Goal: Book appointment/travel/reservation

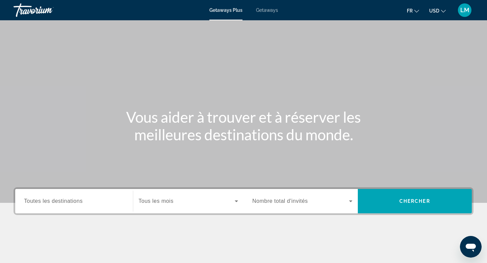
click at [435, 11] on span "USD" at bounding box center [434, 10] width 10 height 5
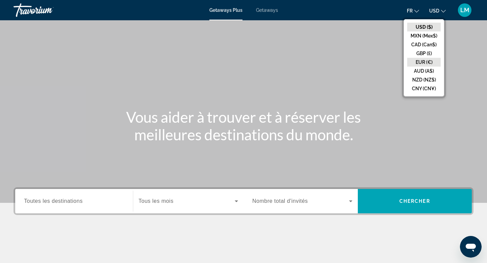
click at [424, 64] on button "EUR (€)" at bounding box center [423, 62] width 33 height 9
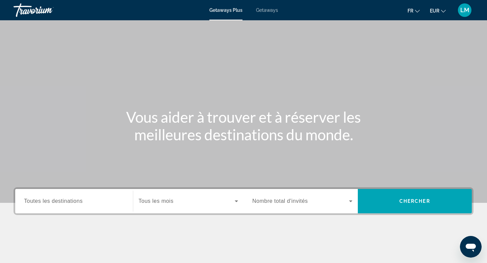
click at [69, 198] on span "Toutes les destinations" at bounding box center [53, 201] width 59 height 6
click at [69, 198] on input "Destination Toutes les destinations" at bounding box center [74, 202] width 100 height 8
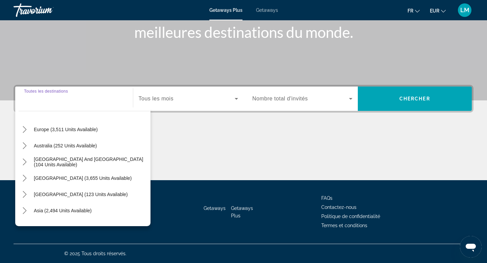
scroll to position [110, 0]
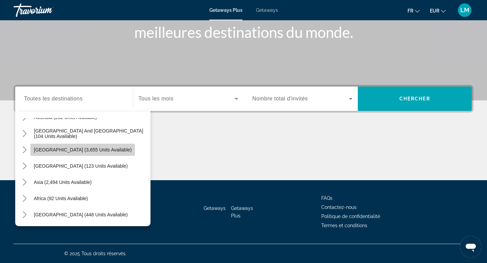
click at [103, 149] on span "[GEOGRAPHIC_DATA] (3,655 units available)" at bounding box center [83, 149] width 98 height 5
type input "**********"
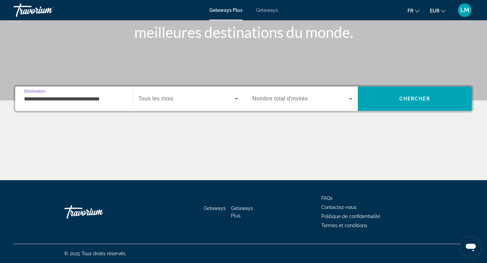
click at [170, 93] on div "Search widget" at bounding box center [189, 98] width 100 height 19
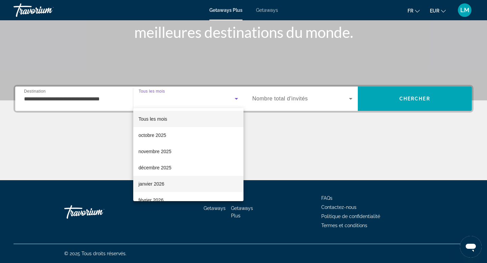
click at [167, 187] on mat-option "janvier 2026" at bounding box center [188, 184] width 111 height 16
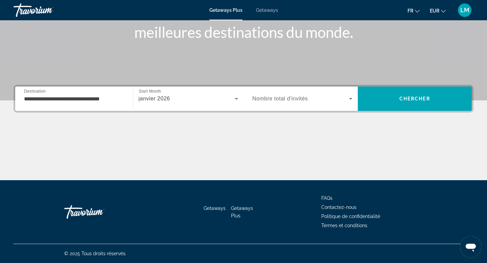
click at [273, 92] on div "Search widget" at bounding box center [302, 98] width 100 height 19
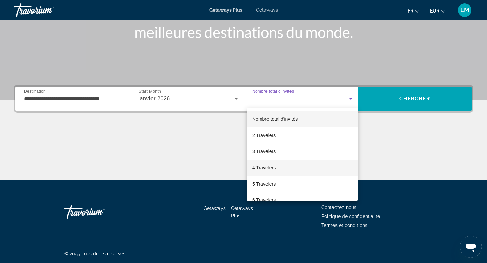
click at [269, 172] on mat-option "4 Travelers" at bounding box center [302, 168] width 111 height 16
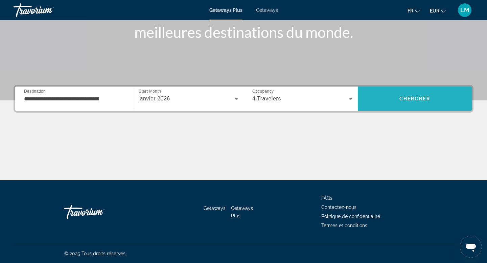
click at [395, 91] on span "Search" at bounding box center [415, 99] width 114 height 16
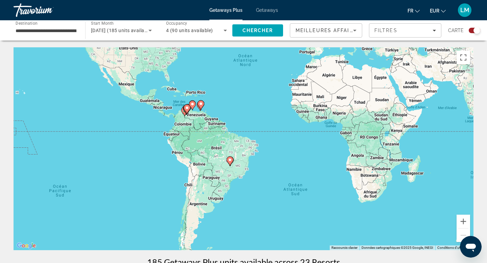
drag, startPoint x: 220, startPoint y: 217, endPoint x: 242, endPoint y: 137, distance: 82.6
click at [242, 137] on div "Pour activer le glissement avec le clavier, appuyez sur Alt+Entrée. Une fois ce…" at bounding box center [244, 148] width 460 height 203
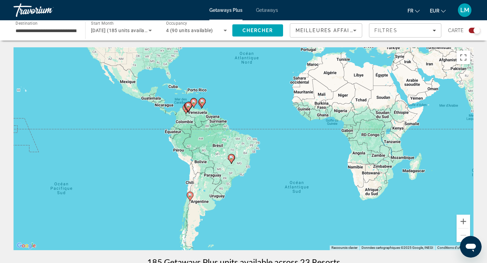
click at [232, 161] on icon "Main content" at bounding box center [231, 159] width 6 height 9
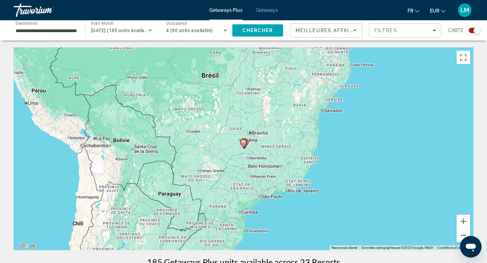
click at [244, 143] on image "Main content" at bounding box center [243, 142] width 4 height 4
type input "**********"
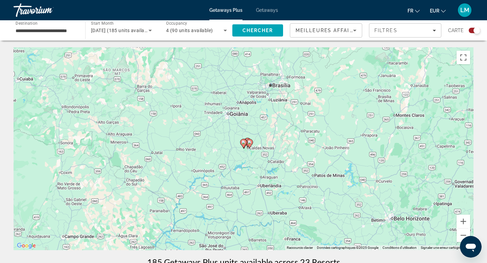
click at [244, 143] on image "Main content" at bounding box center [243, 142] width 4 height 4
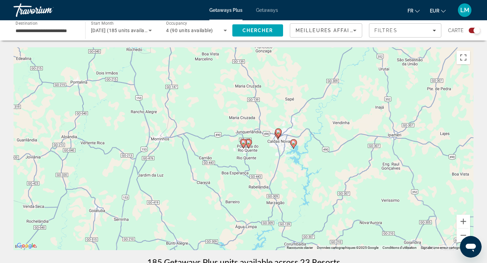
click at [244, 143] on image "Main content" at bounding box center [243, 142] width 4 height 4
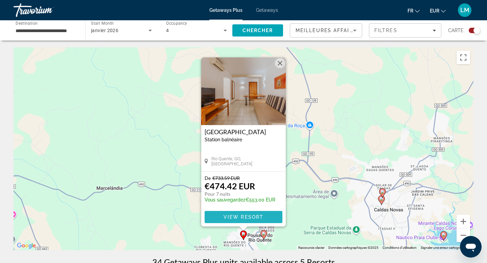
click at [230, 218] on span "View Resort" at bounding box center [244, 216] width 40 height 5
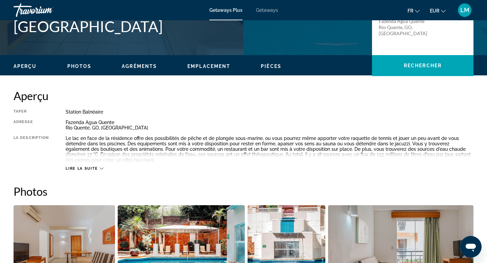
scroll to position [168, 0]
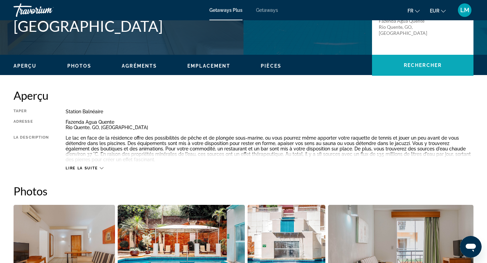
click at [429, 65] on span "Rechercher" at bounding box center [423, 65] width 38 height 5
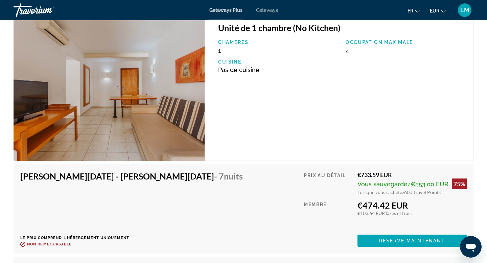
scroll to position [1245, 0]
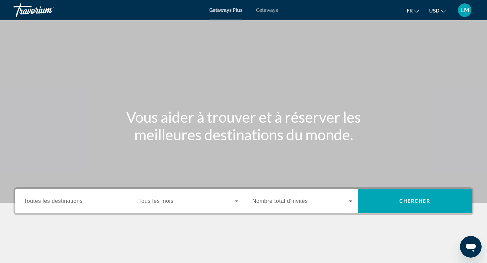
click at [90, 204] on input "Destination Toutes les destinations" at bounding box center [74, 202] width 100 height 8
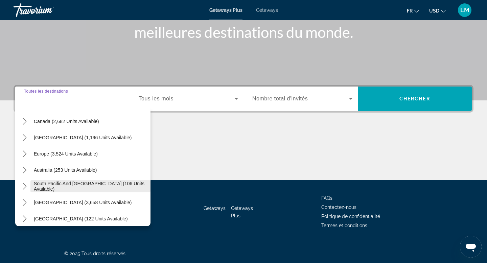
scroll to position [65, 0]
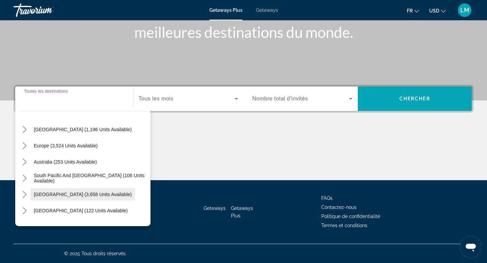
click at [91, 194] on span "South America (3,658 units available)" at bounding box center [83, 194] width 98 height 5
type input "**********"
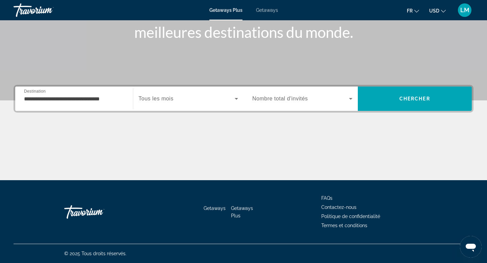
click at [218, 105] on div "Search widget" at bounding box center [189, 98] width 100 height 19
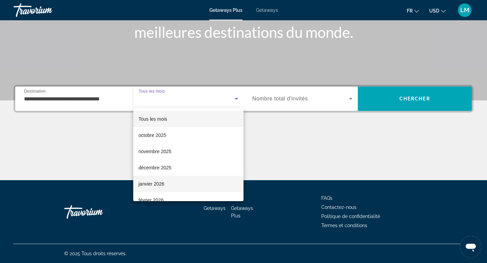
click at [188, 183] on mat-option "janvier 2026" at bounding box center [188, 184] width 111 height 16
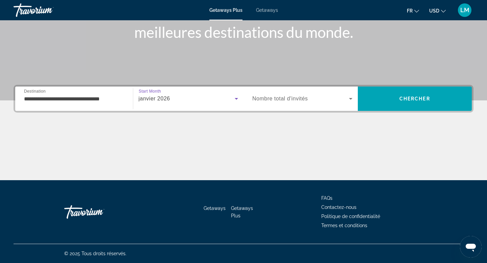
click at [280, 107] on div "Search widget" at bounding box center [302, 98] width 100 height 19
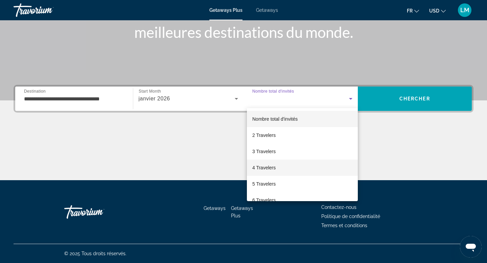
click at [277, 168] on mat-option "4 Travelers" at bounding box center [302, 168] width 111 height 16
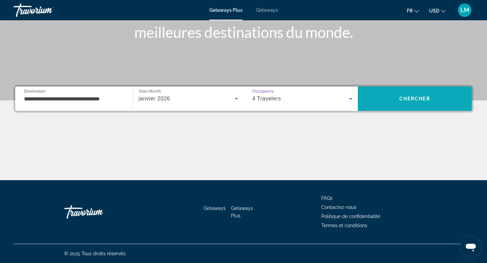
click at [397, 93] on span "Search" at bounding box center [415, 99] width 114 height 16
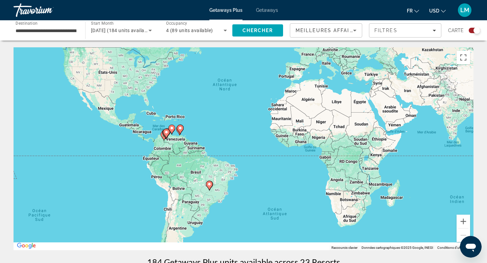
drag, startPoint x: 249, startPoint y: 203, endPoint x: 258, endPoint y: 125, distance: 77.6
click at [258, 125] on div "Pour activer le glissement avec le clavier, appuyez sur Alt+Entrée. Une fois ce…" at bounding box center [244, 148] width 460 height 203
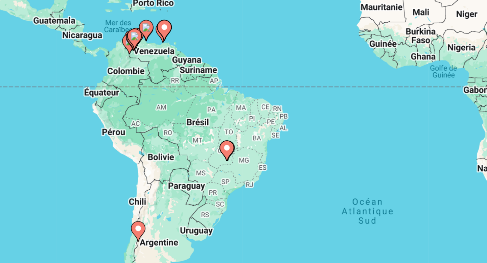
drag, startPoint x: 251, startPoint y: 142, endPoint x: 272, endPoint y: 120, distance: 30.9
click at [272, 120] on div "Pour activer le glissement avec le clavier, appuyez sur Alt+Entrée. Une fois ce…" at bounding box center [244, 148] width 460 height 203
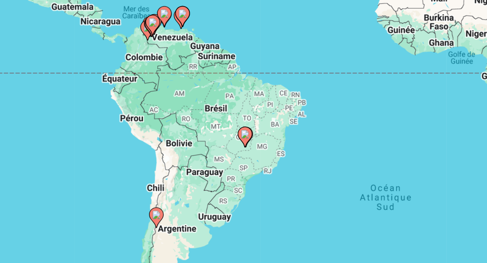
click at [199, 173] on image "Main content" at bounding box center [199, 173] width 4 height 4
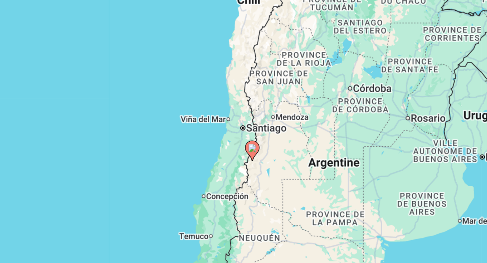
click at [245, 142] on image "Main content" at bounding box center [243, 142] width 4 height 4
type input "**********"
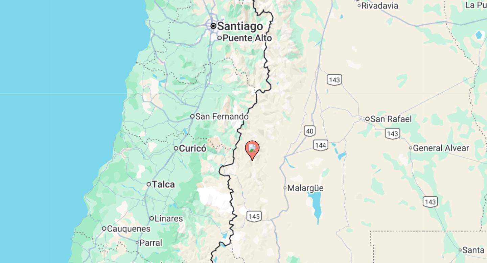
click at [245, 142] on image "Main content" at bounding box center [243, 142] width 4 height 4
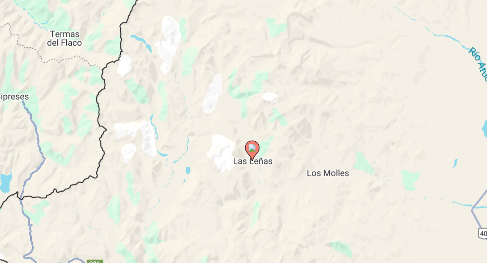
click at [245, 142] on image "Main content" at bounding box center [243, 142] width 4 height 4
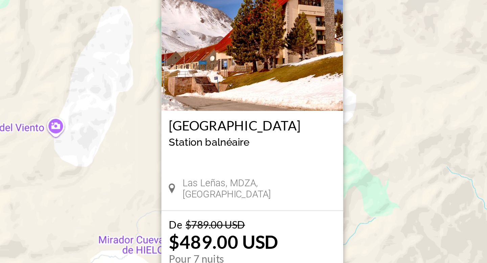
click at [187, 153] on div "Pour activer le glissement avec le clavier, appuyez sur Alt+Entrée. Une fois ce…" at bounding box center [244, 148] width 460 height 203
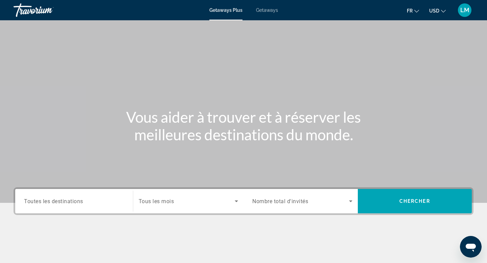
click at [39, 207] on div "Search widget" at bounding box center [74, 201] width 100 height 19
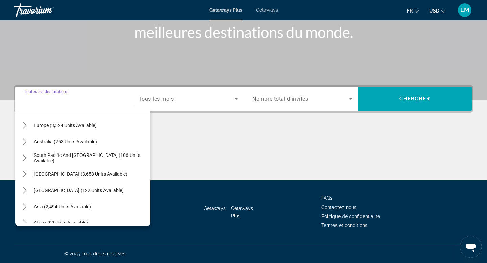
scroll to position [88, 0]
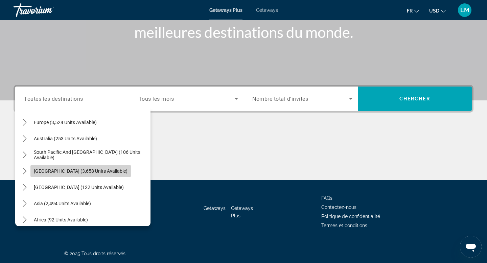
click at [93, 171] on span "South America (3,658 units available)" at bounding box center [81, 170] width 94 height 5
type input "**********"
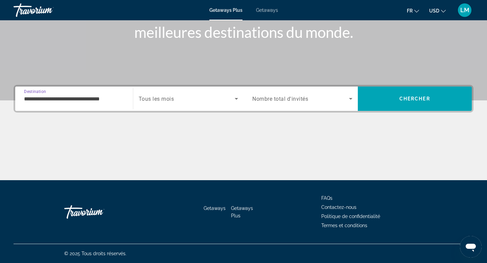
click at [165, 98] on span "Tous les mois" at bounding box center [157, 99] width 36 height 6
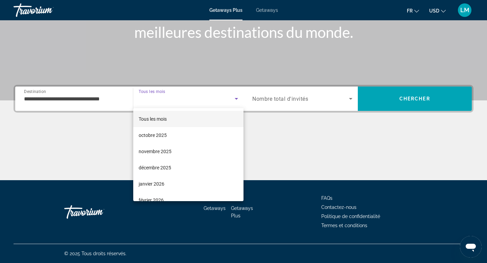
click at [165, 98] on div at bounding box center [243, 131] width 487 height 263
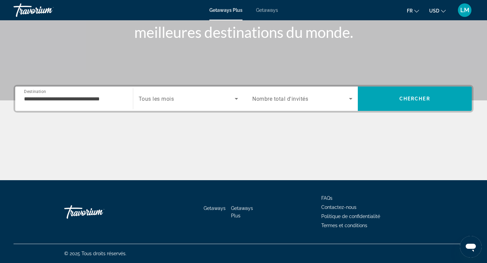
click at [320, 101] on span "Search widget" at bounding box center [300, 99] width 97 height 8
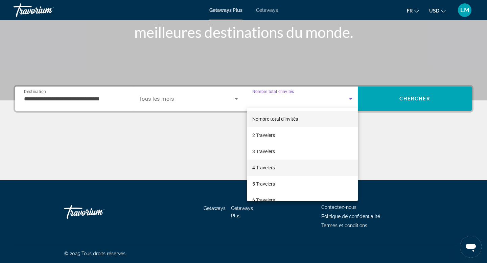
click at [286, 164] on mat-option "4 Travelers" at bounding box center [302, 168] width 111 height 16
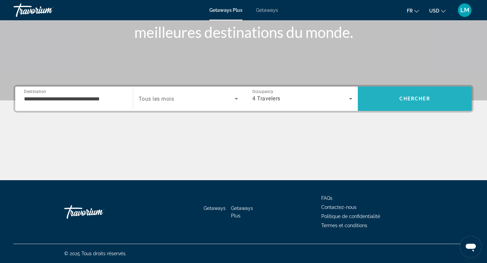
click at [394, 100] on span "Search" at bounding box center [415, 99] width 114 height 16
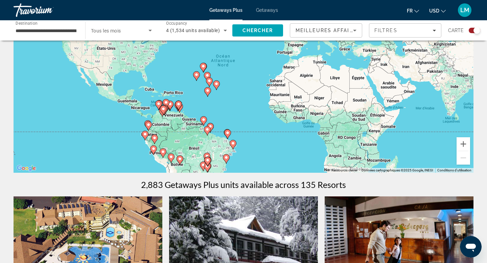
scroll to position [79, 0]
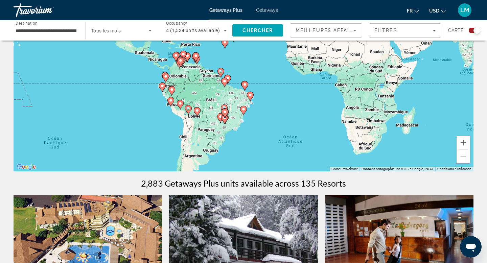
drag, startPoint x: 253, startPoint y: 151, endPoint x: 270, endPoint y: 101, distance: 52.4
click at [270, 101] on div "Pour activer le glissement avec le clavier, appuyez sur Alt+Entrée. Une fois ce…" at bounding box center [244, 70] width 460 height 203
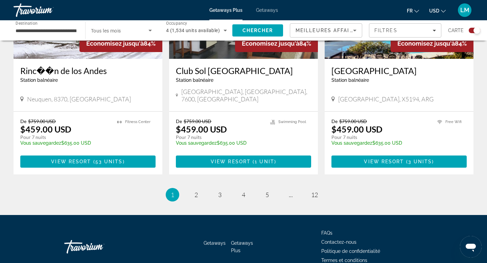
scroll to position [1047, 0]
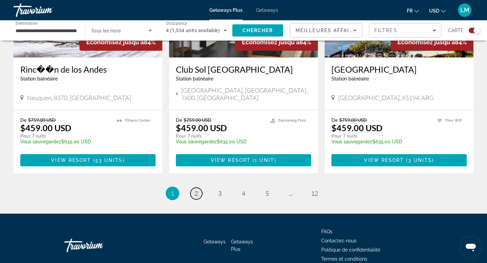
click at [197, 190] on span "2" at bounding box center [195, 193] width 3 height 7
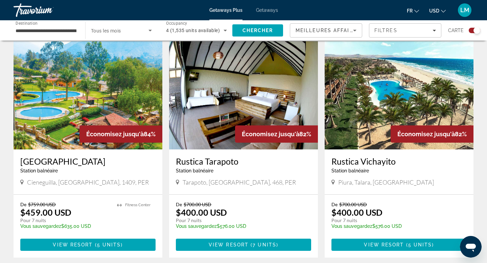
scroll to position [233, 0]
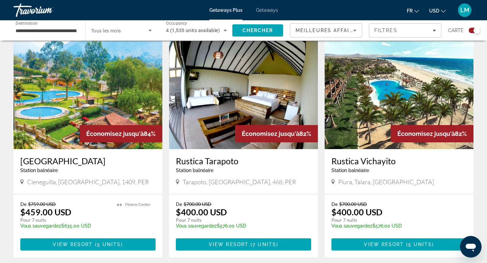
click at [437, 11] on span "USD" at bounding box center [434, 10] width 10 height 5
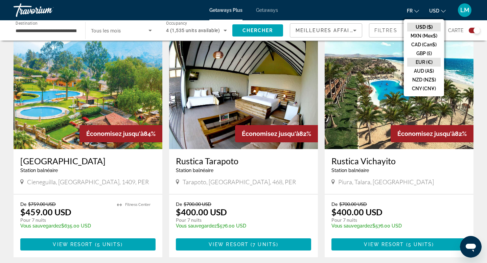
click at [422, 62] on button "EUR (€)" at bounding box center [423, 62] width 33 height 9
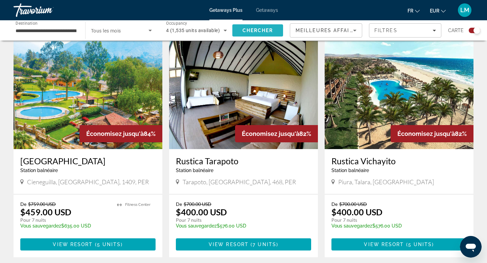
click at [248, 25] on span "Search" at bounding box center [257, 30] width 51 height 16
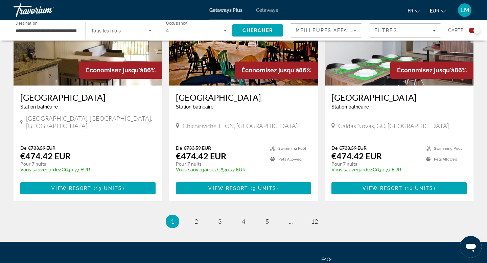
scroll to position [1051, 0]
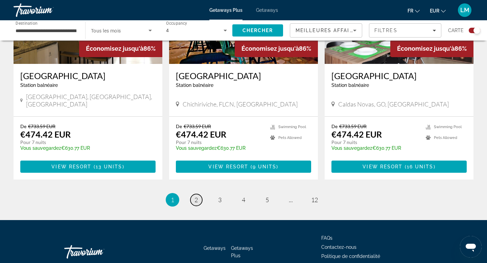
click at [194, 194] on link "page 2" at bounding box center [196, 200] width 12 height 12
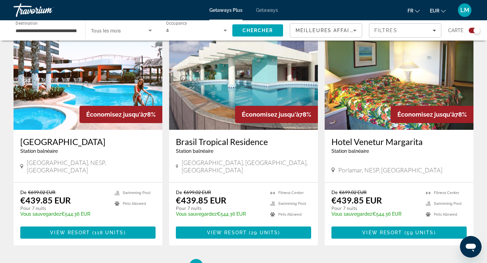
scroll to position [974, 0]
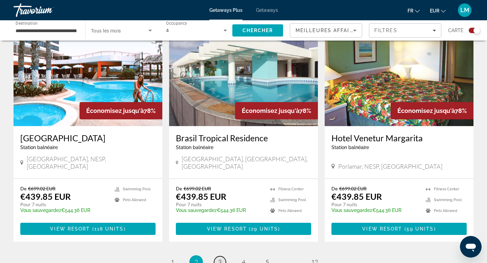
click at [218, 258] on span "3" at bounding box center [219, 261] width 3 height 7
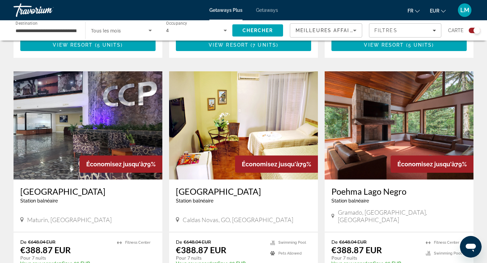
scroll to position [434, 0]
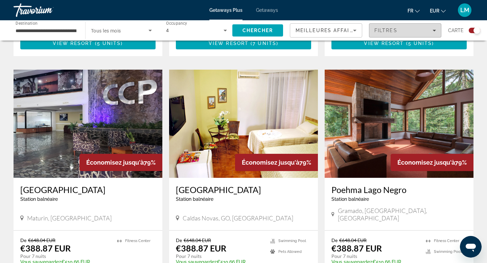
click at [407, 31] on div "Filtres" at bounding box center [405, 30] width 62 height 5
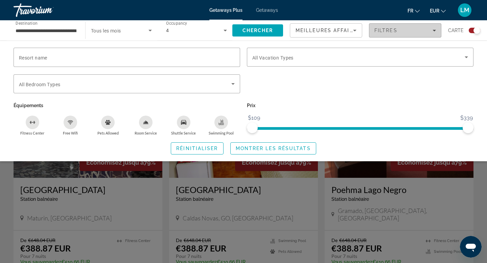
click at [408, 32] on div "Filtres" at bounding box center [405, 30] width 62 height 5
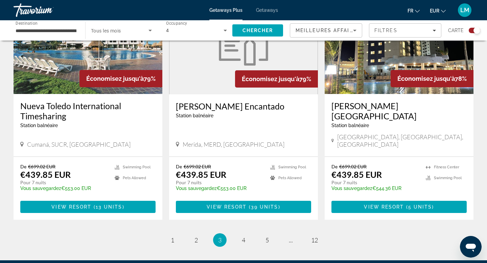
scroll to position [995, 0]
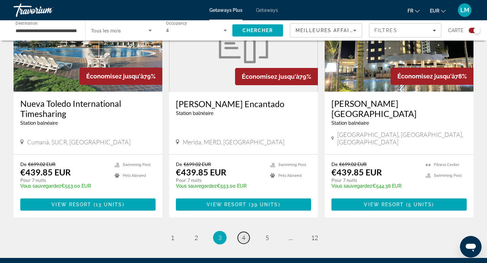
click at [244, 234] on span "4" at bounding box center [243, 237] width 3 height 7
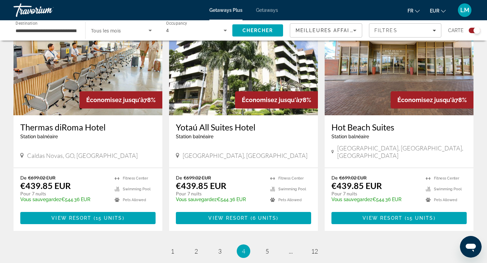
scroll to position [1022, 0]
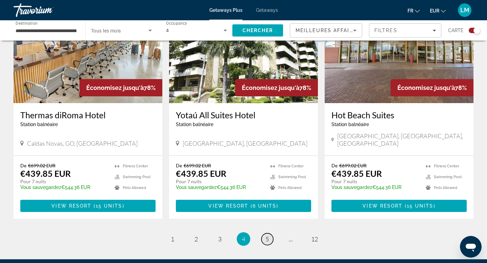
click at [266, 233] on link "page 5" at bounding box center [267, 239] width 12 height 12
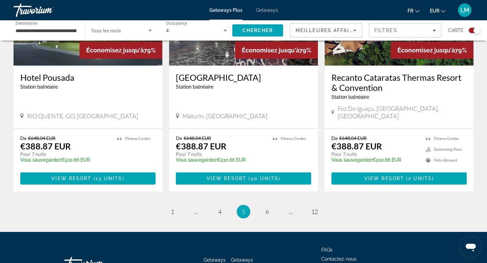
scroll to position [1036, 0]
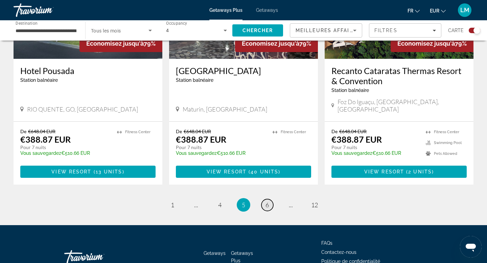
click at [268, 201] on span "6" at bounding box center [266, 204] width 3 height 7
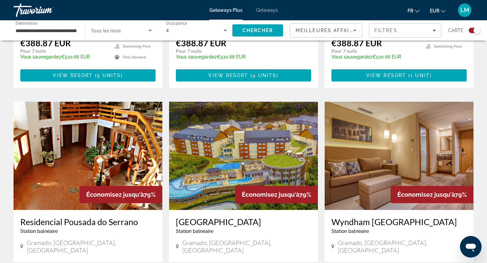
scroll to position [658, 0]
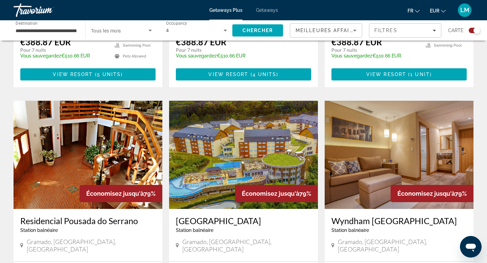
click at [331, 36] on div "Meilleures affaires" at bounding box center [326, 33] width 61 height 19
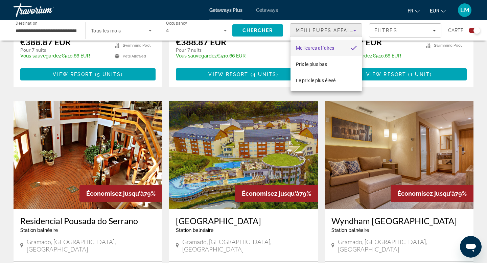
click at [387, 33] on div at bounding box center [243, 131] width 487 height 263
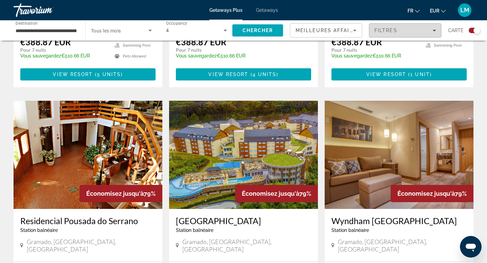
click at [389, 33] on span "Filtres" at bounding box center [385, 30] width 23 height 5
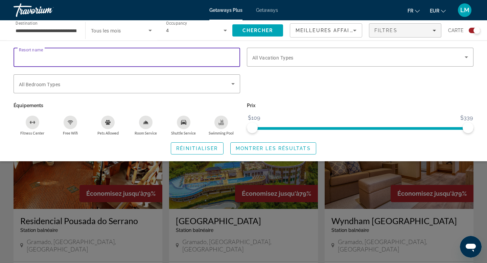
click at [196, 60] on input "Resort name" at bounding box center [127, 57] width 216 height 8
click at [185, 78] on div "Search widget" at bounding box center [127, 83] width 216 height 19
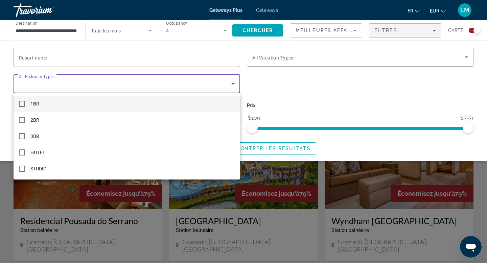
click at [205, 82] on div at bounding box center [243, 131] width 487 height 263
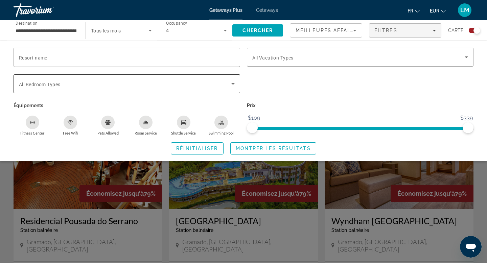
click at [200, 84] on span "Search widget" at bounding box center [125, 84] width 212 height 8
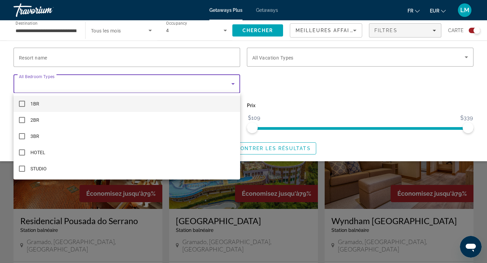
click at [299, 60] on div at bounding box center [243, 131] width 487 height 263
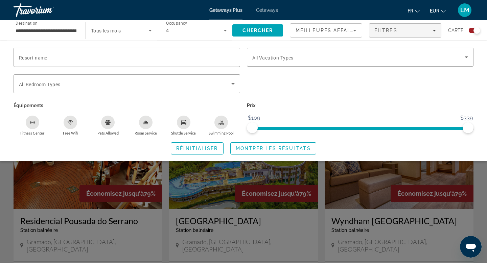
click at [299, 60] on span "Search widget" at bounding box center [358, 57] width 212 height 8
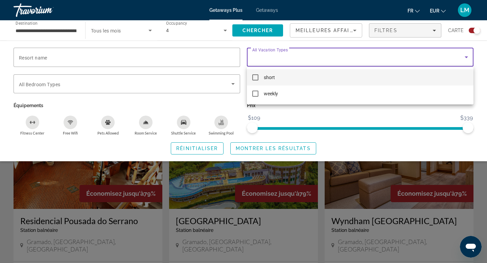
click at [274, 80] on span "short" at bounding box center [269, 77] width 11 height 8
click at [246, 150] on div at bounding box center [243, 131] width 487 height 263
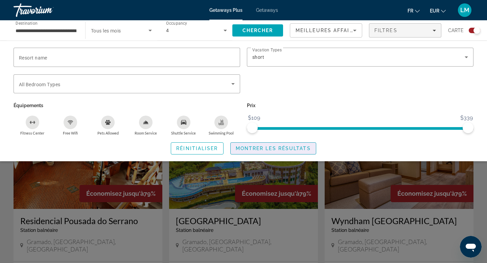
click at [246, 150] on span "Montrer les résultats" at bounding box center [273, 148] width 75 height 5
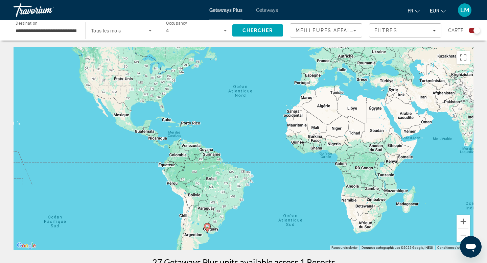
click at [210, 225] on gmp-advanced-marker "Main content" at bounding box center [207, 228] width 7 height 10
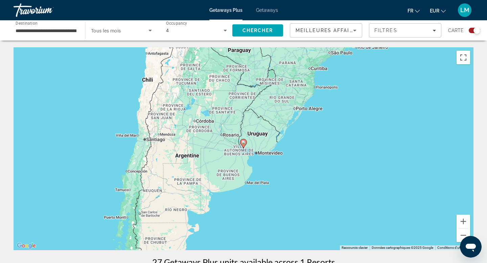
click at [245, 144] on icon "Main content" at bounding box center [243, 143] width 6 height 9
type input "**********"
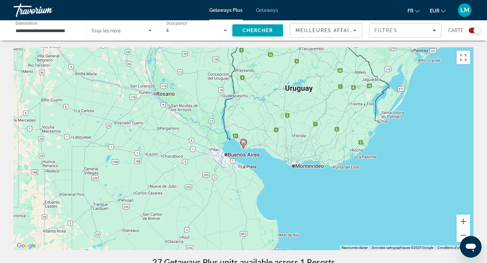
click at [245, 144] on icon "Main content" at bounding box center [243, 143] width 6 height 9
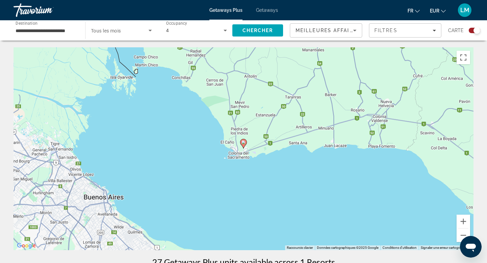
click at [245, 144] on icon "Main content" at bounding box center [243, 143] width 6 height 9
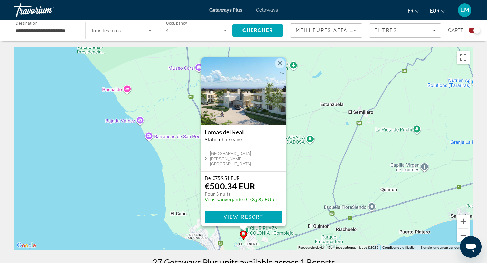
click at [260, 107] on img "Main content" at bounding box center [243, 91] width 85 height 68
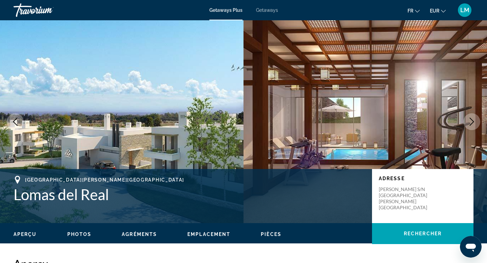
click at [262, 7] on span "Getaways" at bounding box center [267, 9] width 22 height 5
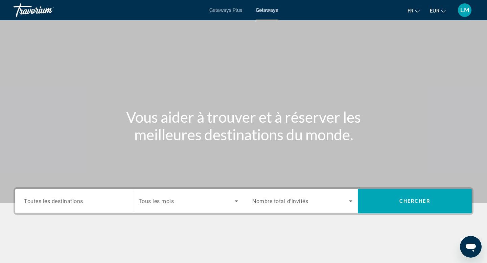
click at [89, 197] on div "Search widget" at bounding box center [74, 201] width 100 height 19
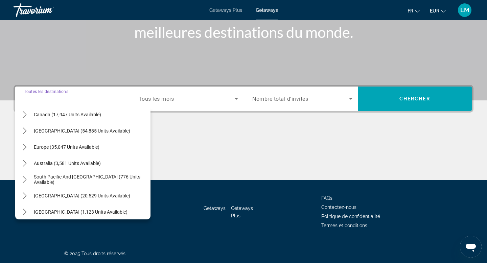
scroll to position [58, 0]
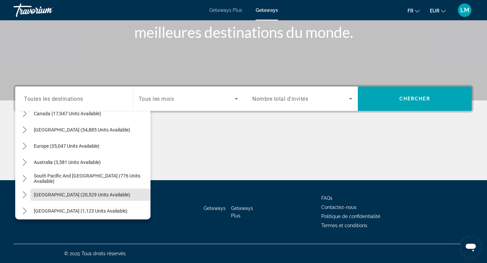
click at [89, 197] on span "South America (20,529 units available)" at bounding box center [82, 194] width 96 height 5
type input "**********"
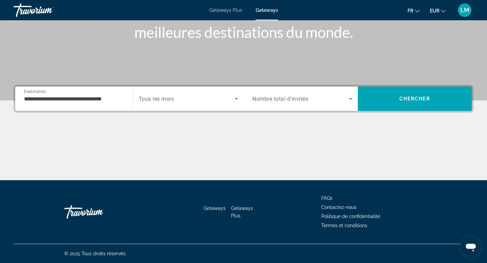
click at [287, 96] on span "Nombre total d'invités" at bounding box center [280, 99] width 56 height 6
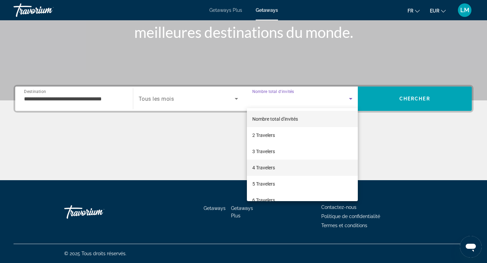
click at [272, 167] on span "4 Travelers" at bounding box center [263, 168] width 23 height 8
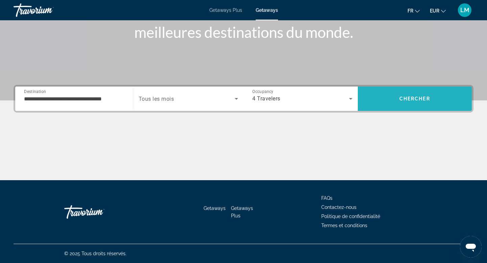
click at [399, 103] on span "Search" at bounding box center [415, 99] width 114 height 16
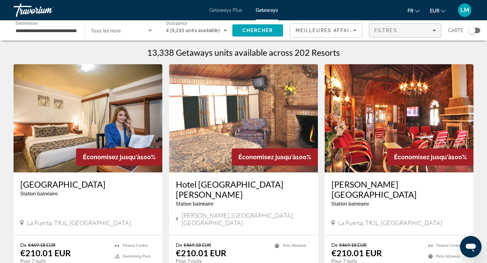
click at [385, 32] on span "Filtres" at bounding box center [385, 30] width 23 height 5
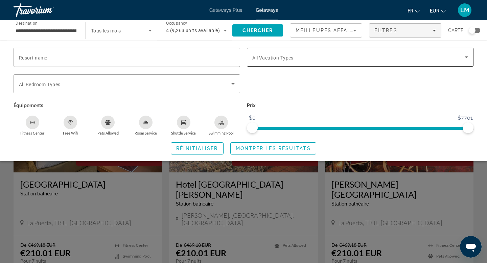
click at [306, 56] on span "Search widget" at bounding box center [358, 57] width 212 height 8
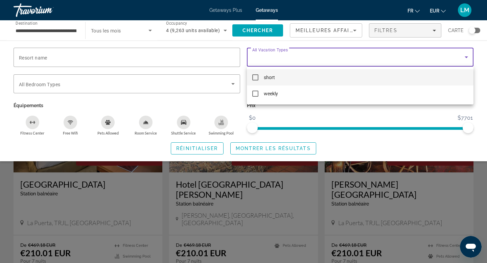
click at [281, 78] on mat-option "short" at bounding box center [360, 77] width 227 height 16
click at [253, 150] on div at bounding box center [243, 131] width 487 height 263
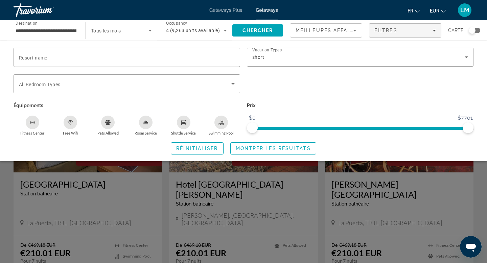
click at [253, 150] on span "Montrer les résultats" at bounding box center [273, 148] width 75 height 5
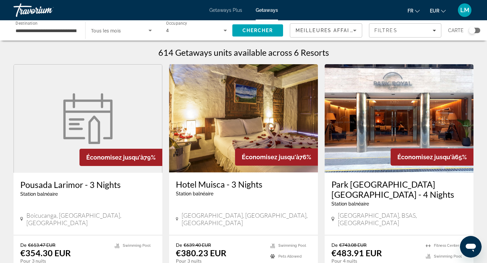
click at [227, 135] on img "Main content" at bounding box center [243, 118] width 149 height 108
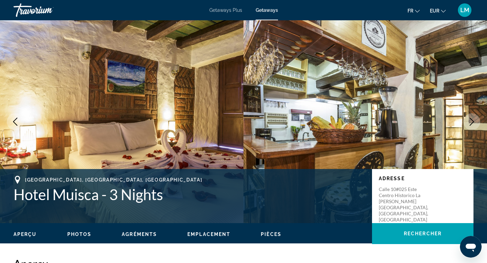
click at [211, 114] on img "Main content" at bounding box center [122, 121] width 244 height 203
click at [121, 123] on img "Main content" at bounding box center [122, 121] width 244 height 203
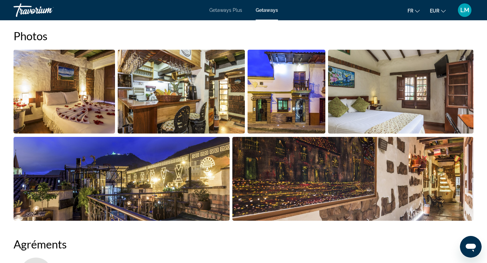
scroll to position [305, 0]
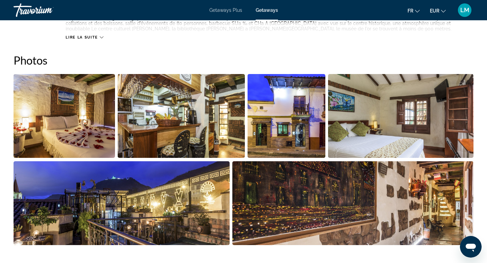
click at [74, 126] on img "Open full-screen image slider" at bounding box center [64, 116] width 101 height 84
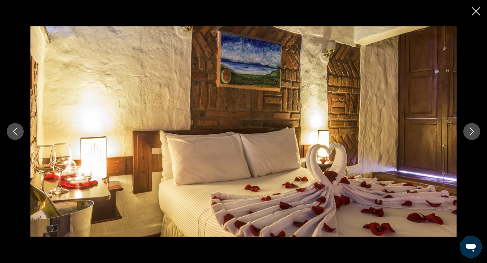
click at [470, 130] on icon "Next image" at bounding box center [472, 132] width 8 height 8
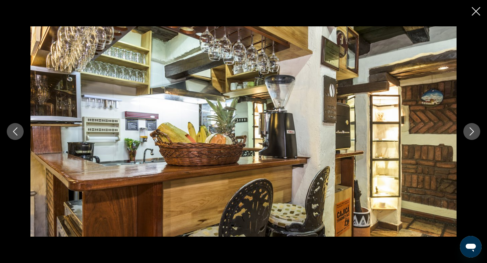
click at [470, 130] on icon "Next image" at bounding box center [472, 132] width 8 height 8
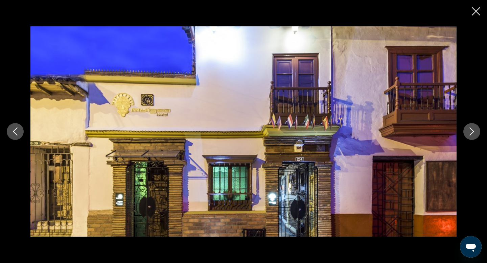
click at [470, 130] on icon "Next image" at bounding box center [472, 132] width 8 height 8
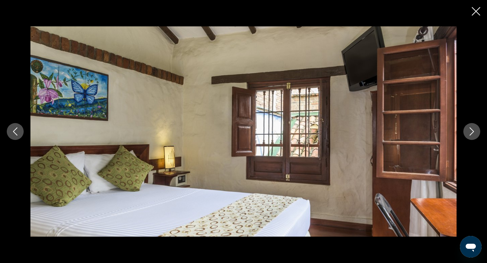
click at [470, 130] on icon "Next image" at bounding box center [472, 132] width 8 height 8
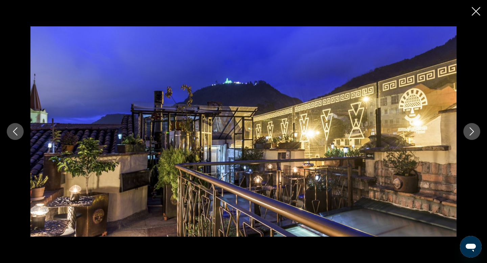
click at [470, 130] on icon "Next image" at bounding box center [472, 132] width 8 height 8
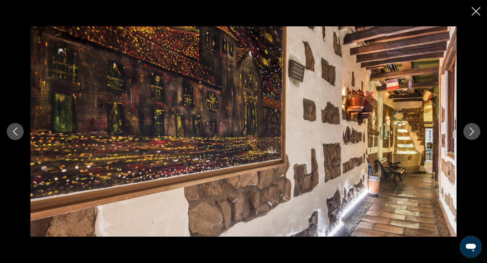
click at [470, 130] on icon "Next image" at bounding box center [472, 132] width 8 height 8
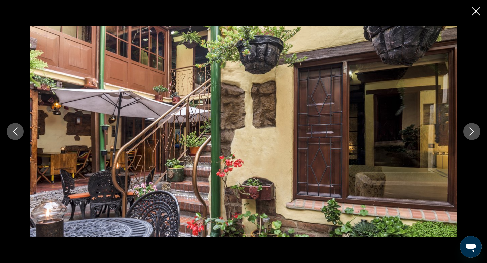
click at [470, 130] on icon "Next image" at bounding box center [472, 132] width 8 height 8
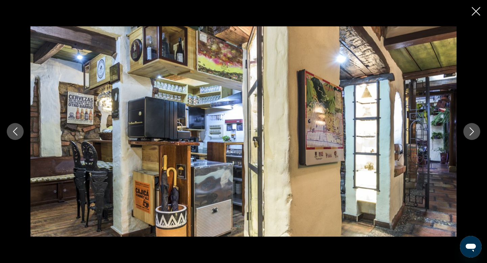
click at [477, 14] on icon "Close slideshow" at bounding box center [476, 11] width 8 height 8
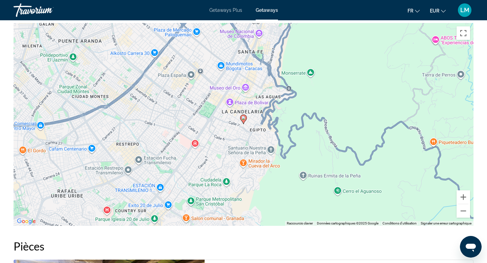
scroll to position [842, 0]
